Goal: Navigation & Orientation: Find specific page/section

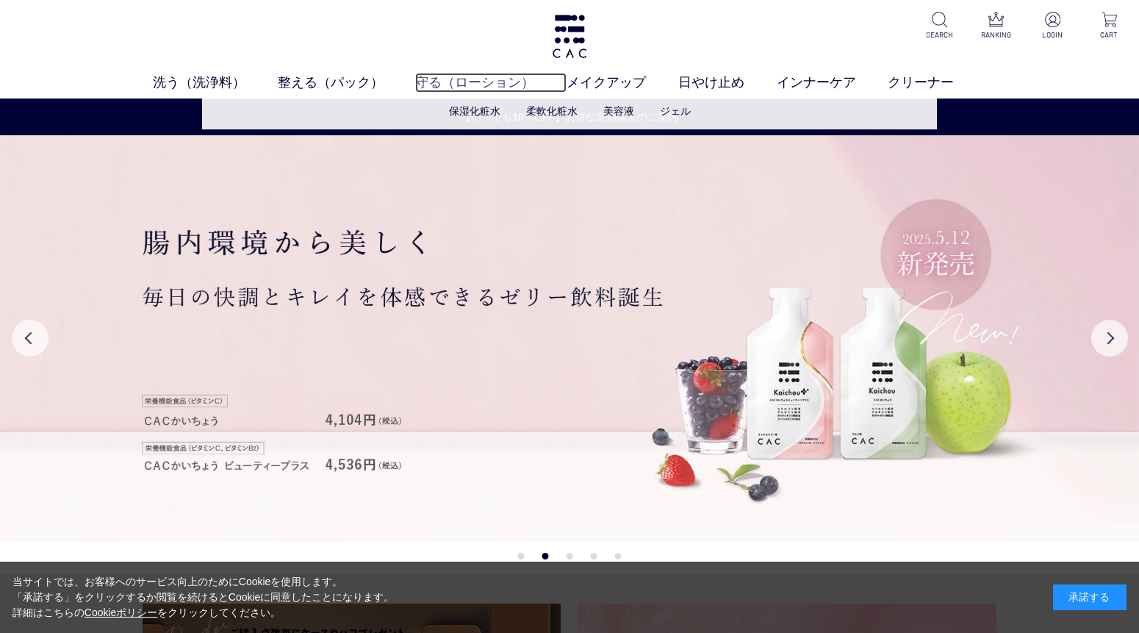
click at [480, 81] on link "守る（ローション）" at bounding box center [490, 82] width 151 height 19
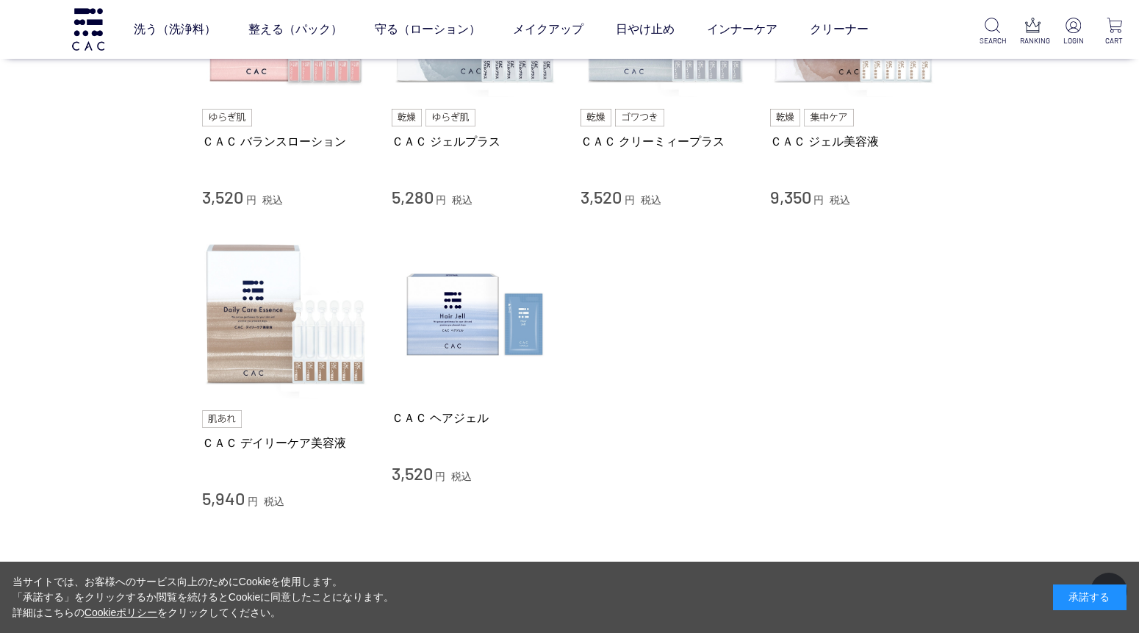
scroll to position [735, 0]
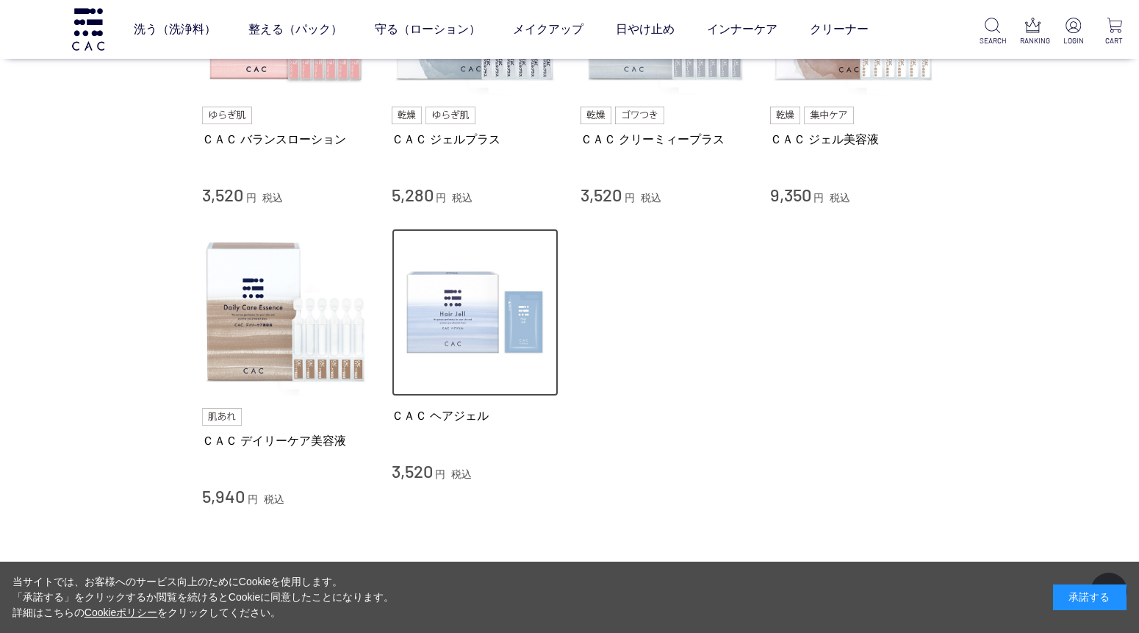
click at [445, 298] on img at bounding box center [476, 313] width 168 height 168
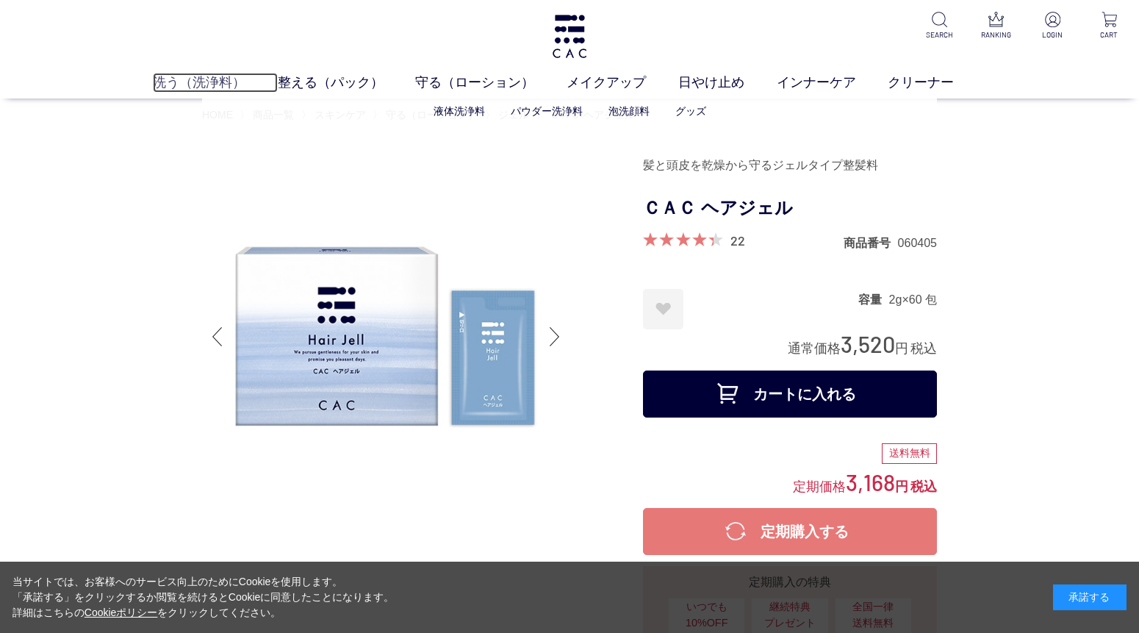
click at [232, 79] on link "洗う（洗浄料）" at bounding box center [215, 82] width 125 height 19
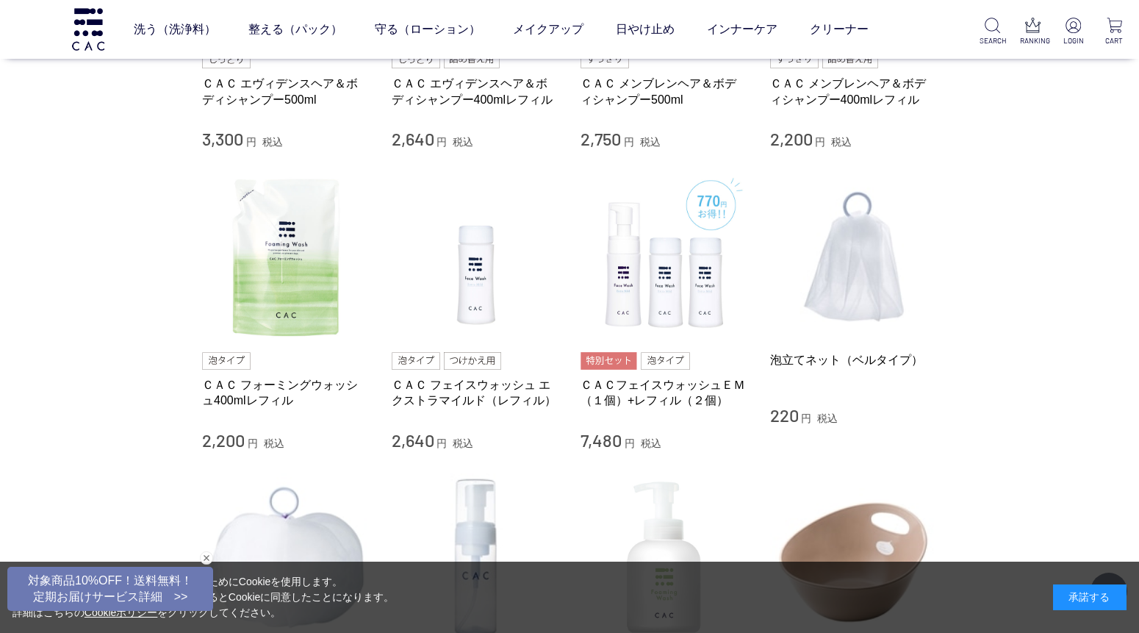
scroll to position [816, 0]
